Goal: Task Accomplishment & Management: Complete application form

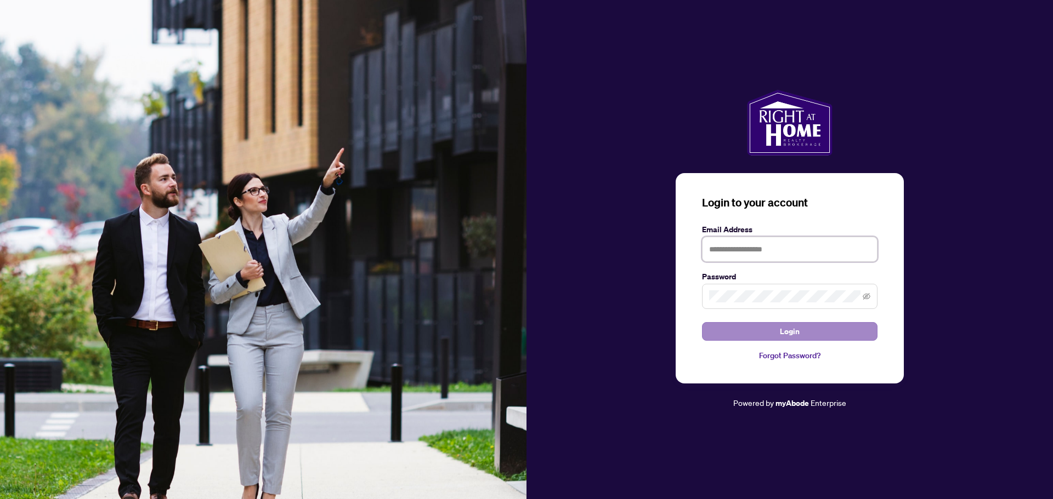
type input "**********"
click at [819, 336] on button "Login" at bounding box center [789, 331] width 175 height 19
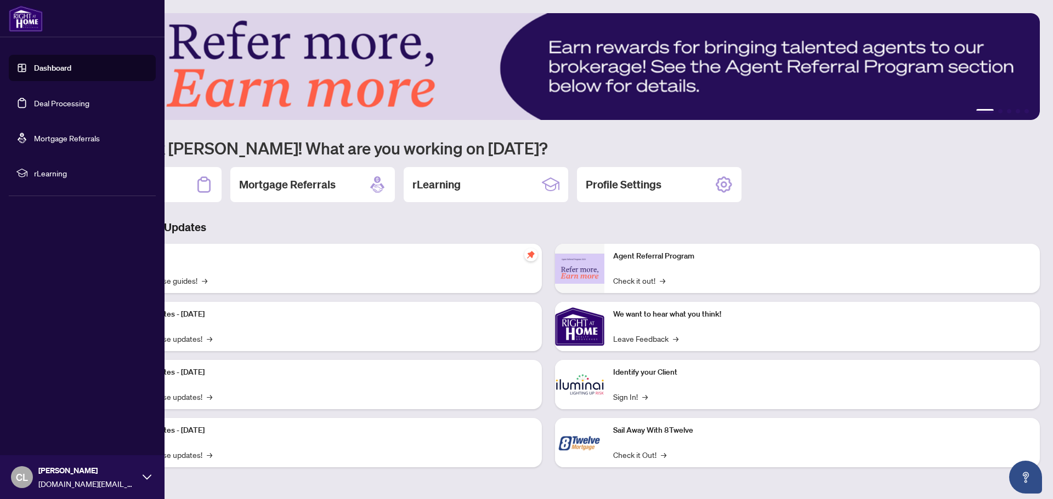
click at [55, 103] on link "Deal Processing" at bounding box center [61, 103] width 55 height 10
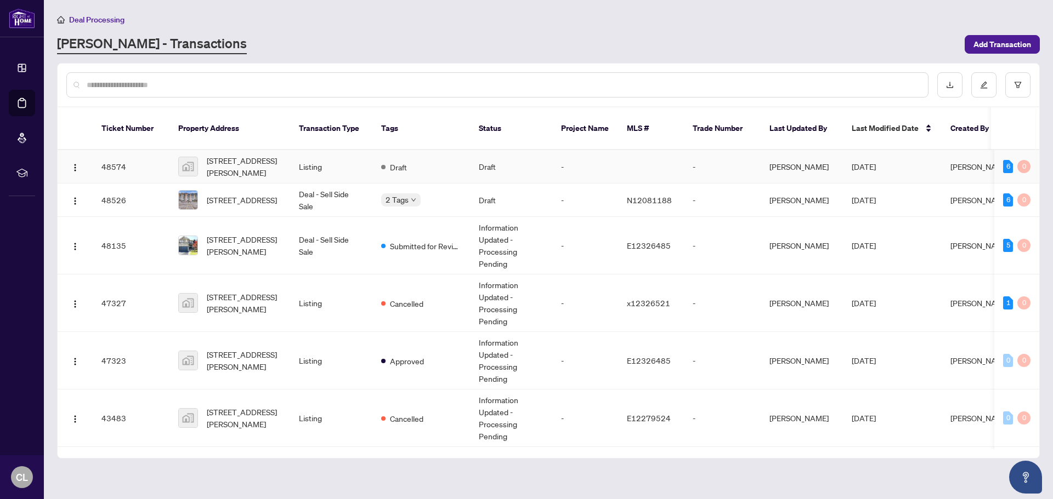
click at [317, 159] on td "Listing" at bounding box center [331, 166] width 82 height 33
click at [236, 300] on span "[STREET_ADDRESS][PERSON_NAME]" at bounding box center [244, 303] width 75 height 24
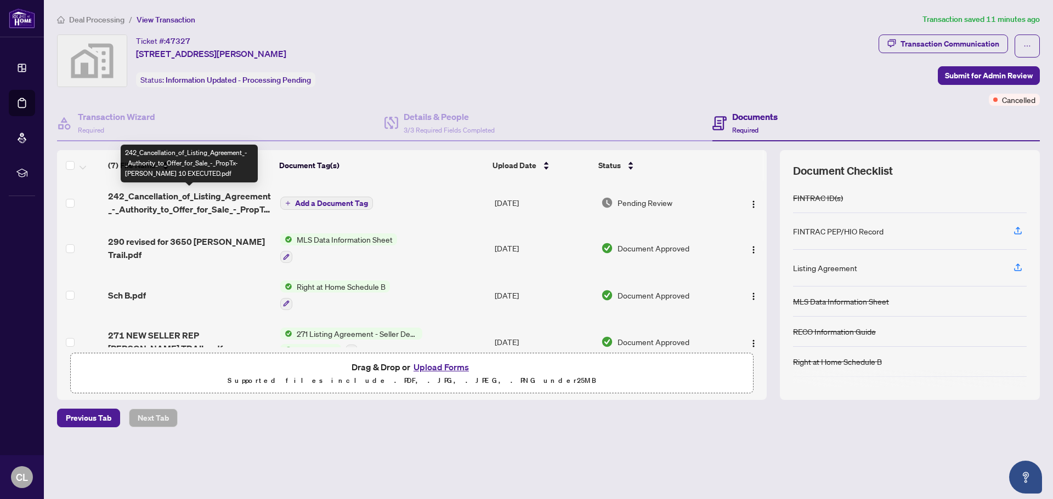
click at [213, 209] on span "242_Cancellation_of_Listing_Agreement_-_Authority_to_Offer_for_Sale_-_PropTx-OR…" at bounding box center [189, 203] width 163 height 26
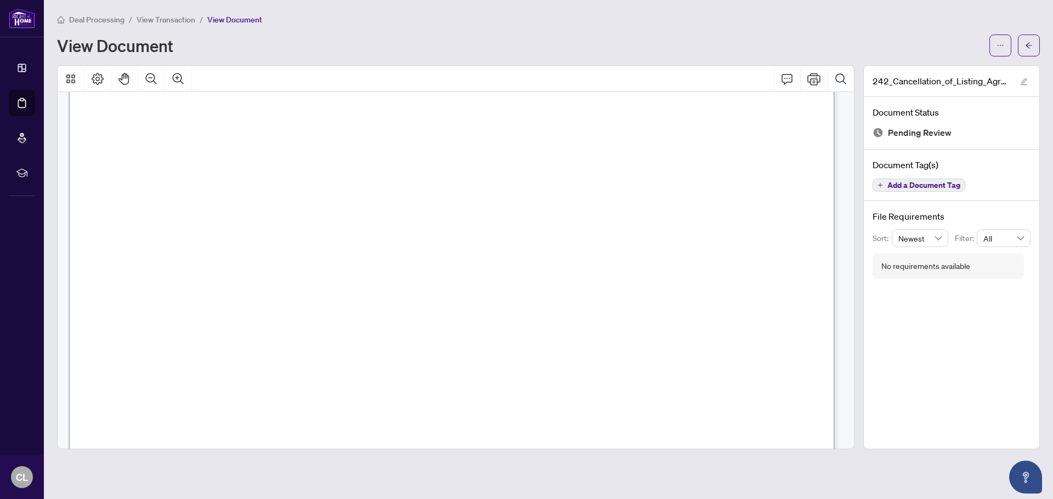
scroll to position [437, 0]
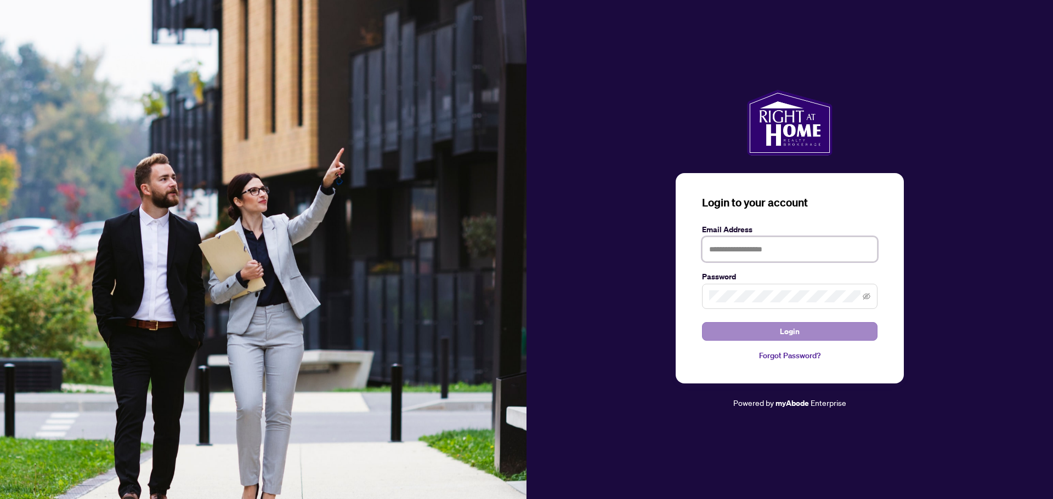
type input "**********"
click at [774, 328] on button "Login" at bounding box center [789, 331] width 175 height 19
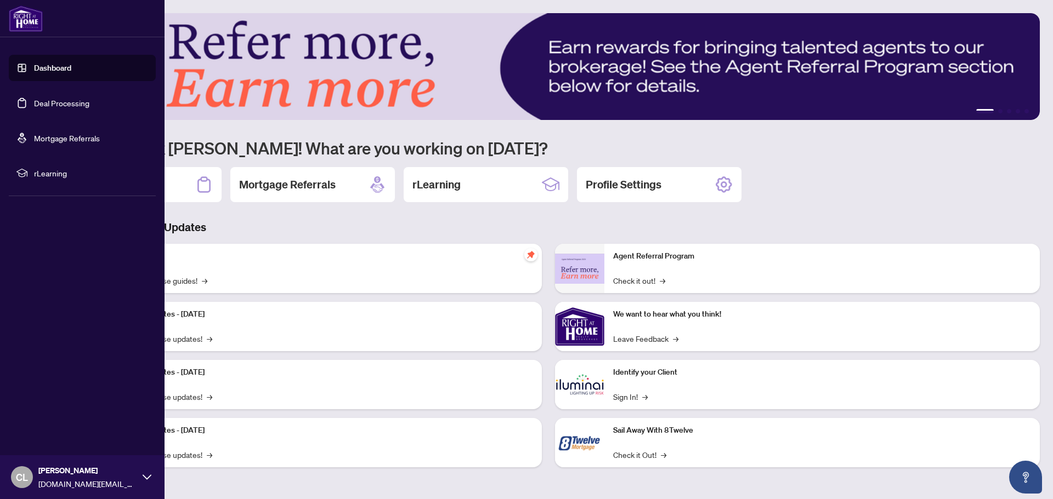
click at [47, 102] on link "Deal Processing" at bounding box center [61, 103] width 55 height 10
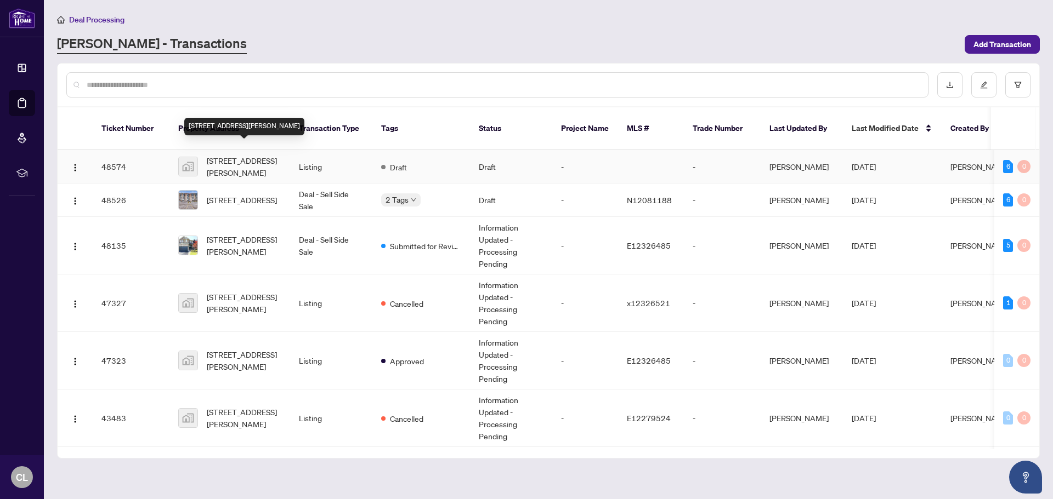
click at [258, 160] on span "[STREET_ADDRESS][PERSON_NAME]" at bounding box center [244, 167] width 75 height 24
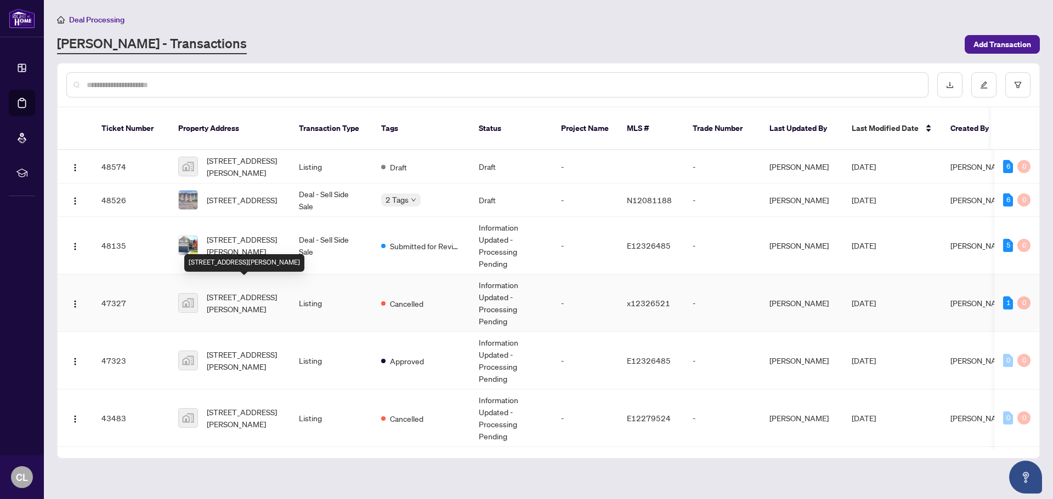
click at [275, 297] on span "[STREET_ADDRESS][PERSON_NAME]" at bounding box center [244, 303] width 75 height 24
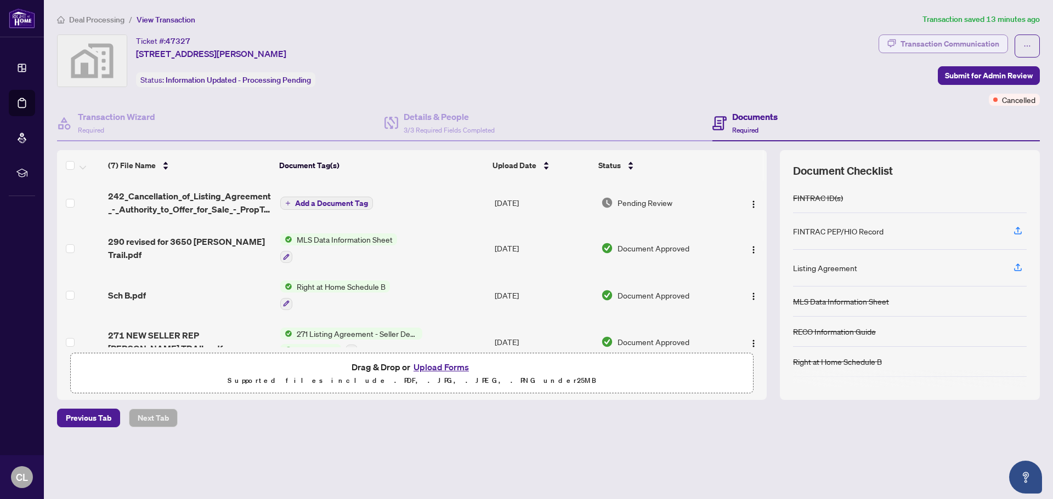
click at [964, 46] on div "Transaction Communication" at bounding box center [949, 44] width 99 height 18
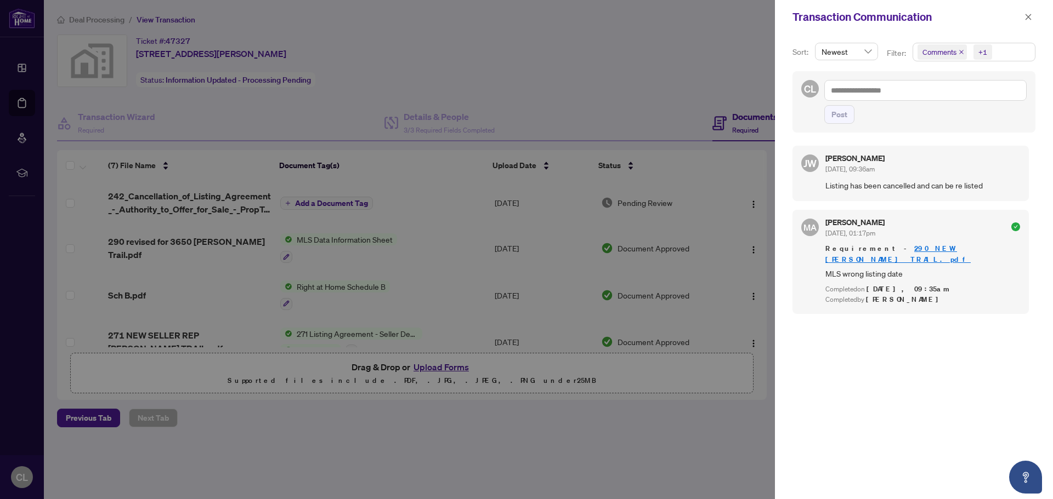
click at [709, 49] on div at bounding box center [526, 249] width 1053 height 499
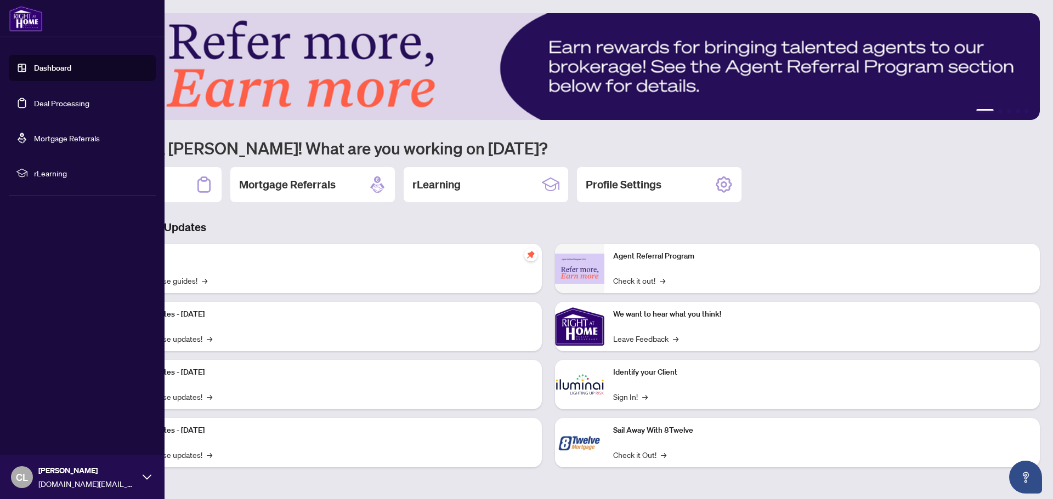
click at [39, 101] on link "Deal Processing" at bounding box center [61, 103] width 55 height 10
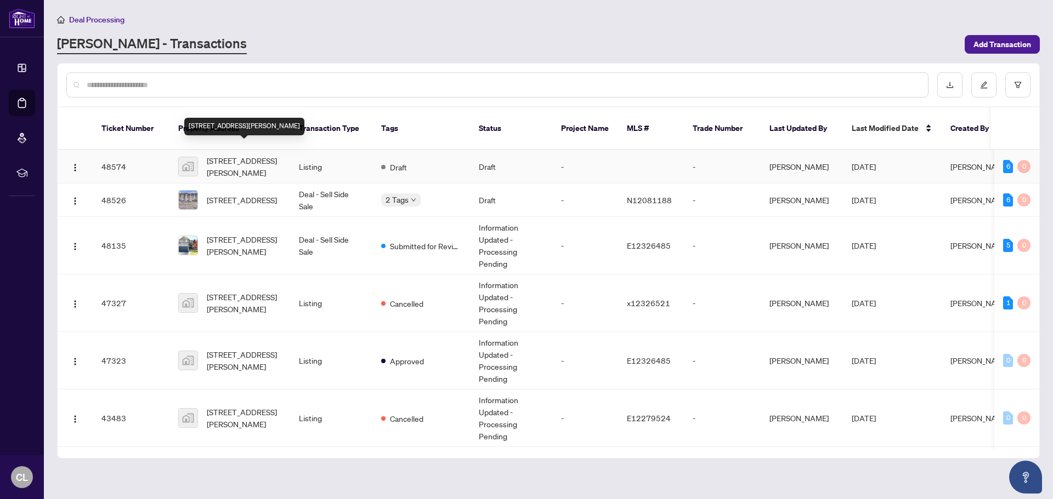
click at [255, 157] on span "[STREET_ADDRESS][PERSON_NAME]" at bounding box center [244, 167] width 75 height 24
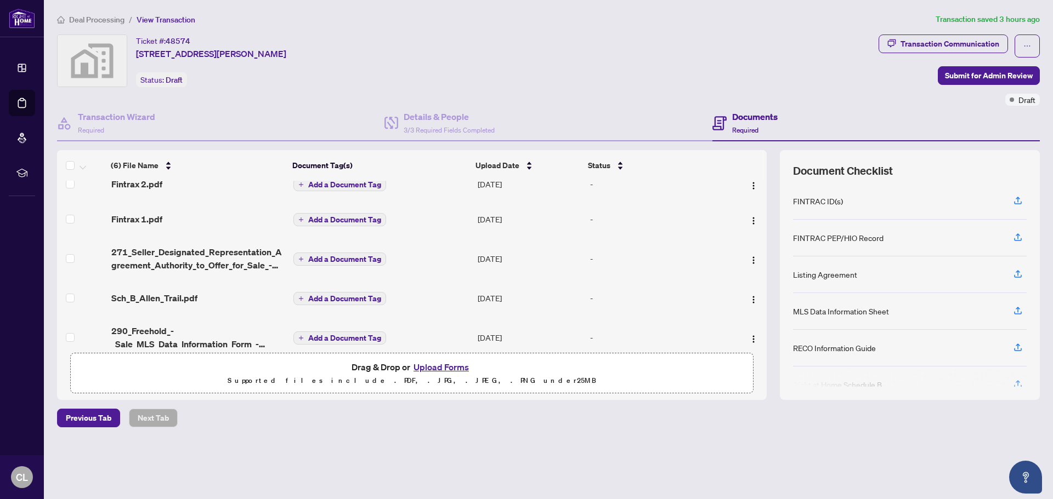
scroll to position [55, 0]
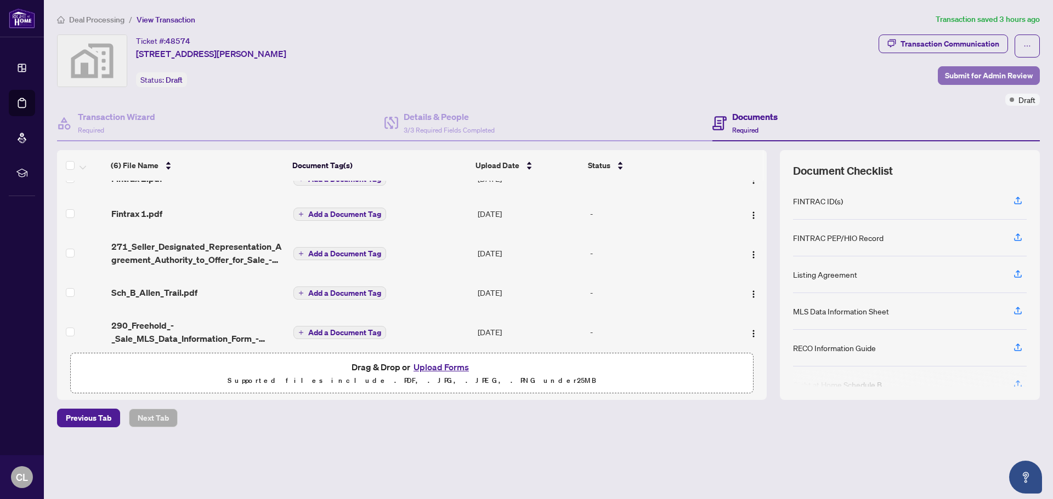
click at [977, 72] on span "Submit for Admin Review" at bounding box center [989, 76] width 88 height 18
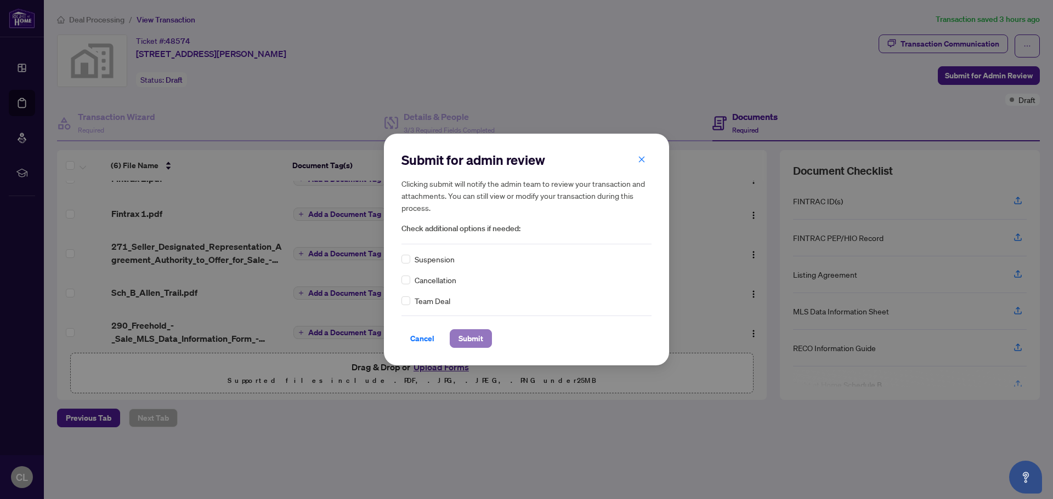
click at [474, 339] on span "Submit" at bounding box center [470, 339] width 25 height 18
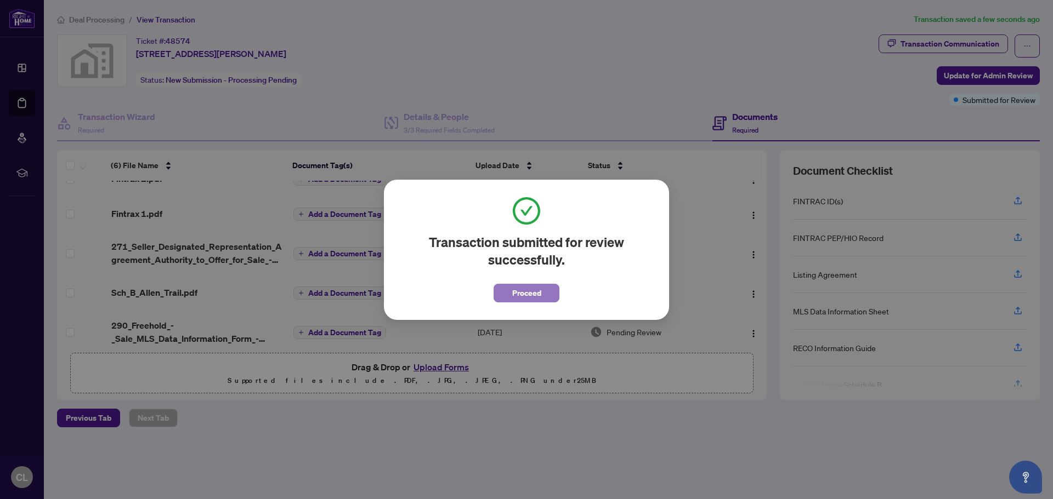
click at [532, 291] on span "Proceed" at bounding box center [526, 294] width 29 height 18
